Goal: Task Accomplishment & Management: Manage account settings

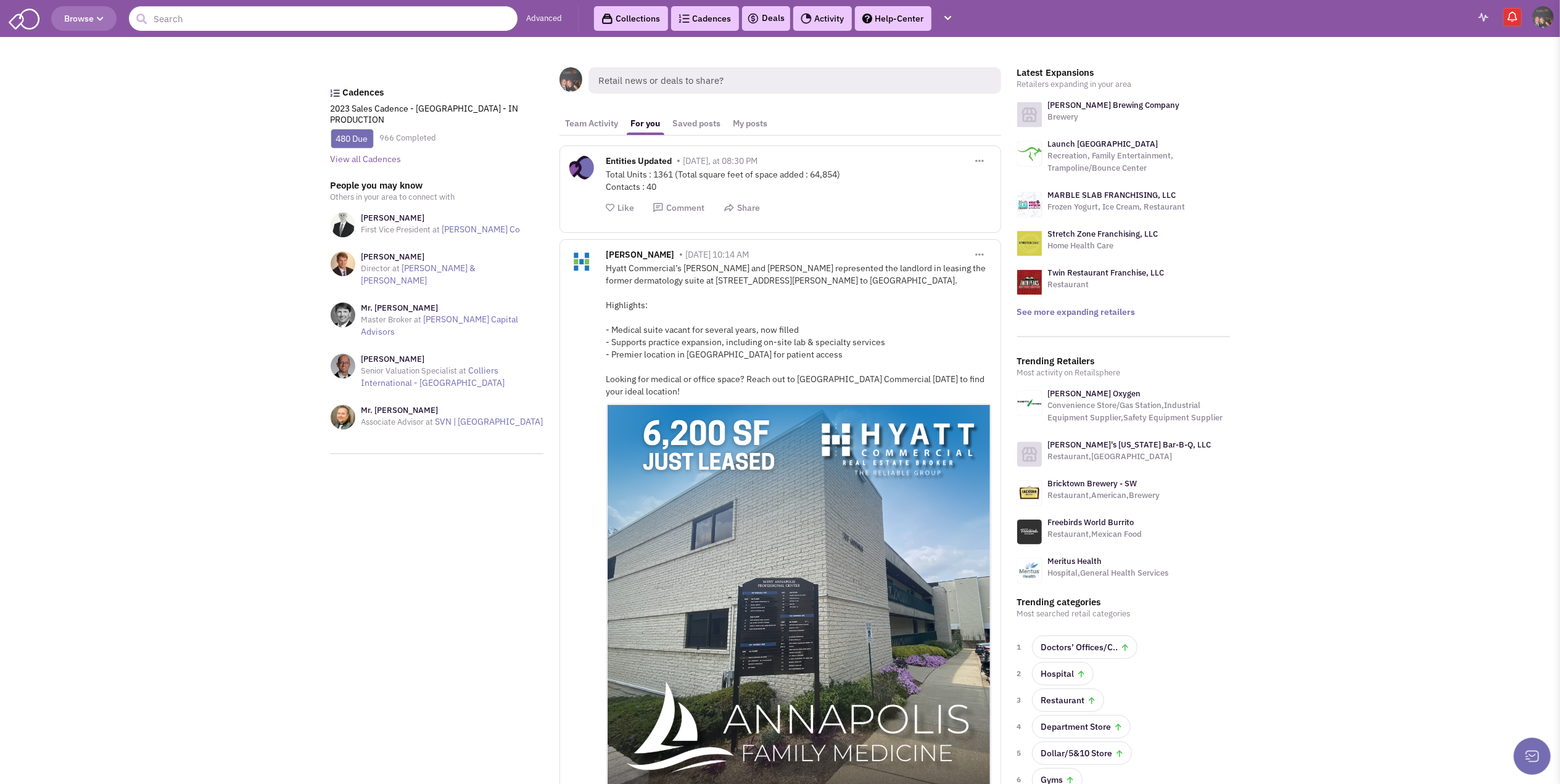
click at [1542, 19] on img at bounding box center [1543, 17] width 22 height 22
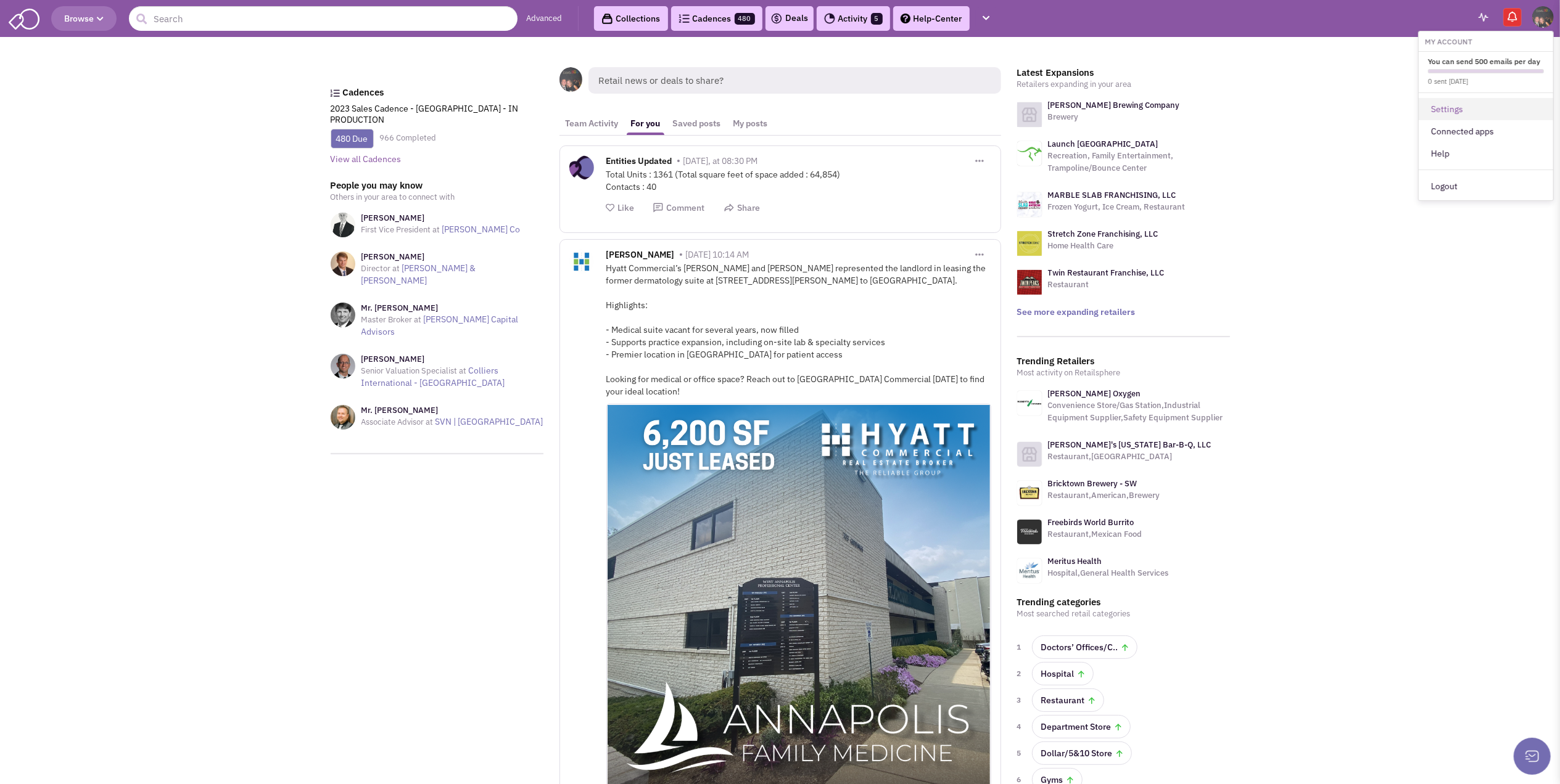
click at [1449, 105] on link "Settings" at bounding box center [1486, 110] width 135 height 23
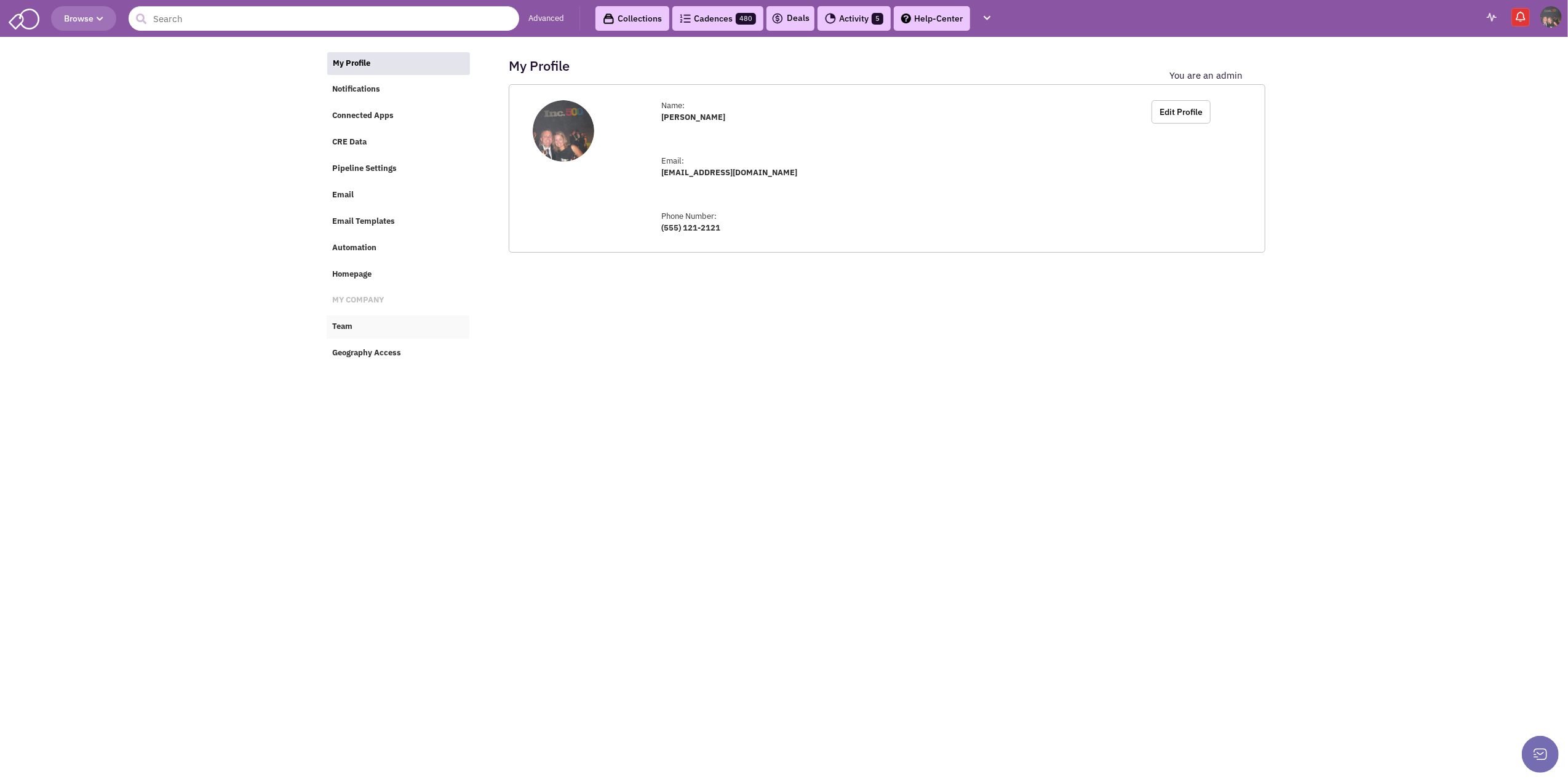
click at [339, 323] on span "Team" at bounding box center [343, 326] width 20 height 10
